Goal: Check status

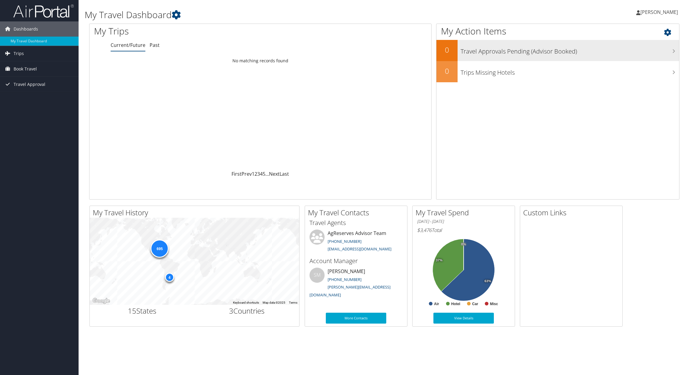
click at [521, 55] on h3 "Travel Approvals Pending (Advisor Booked)" at bounding box center [570, 49] width 219 height 11
